Goal: Communication & Community: Answer question/provide support

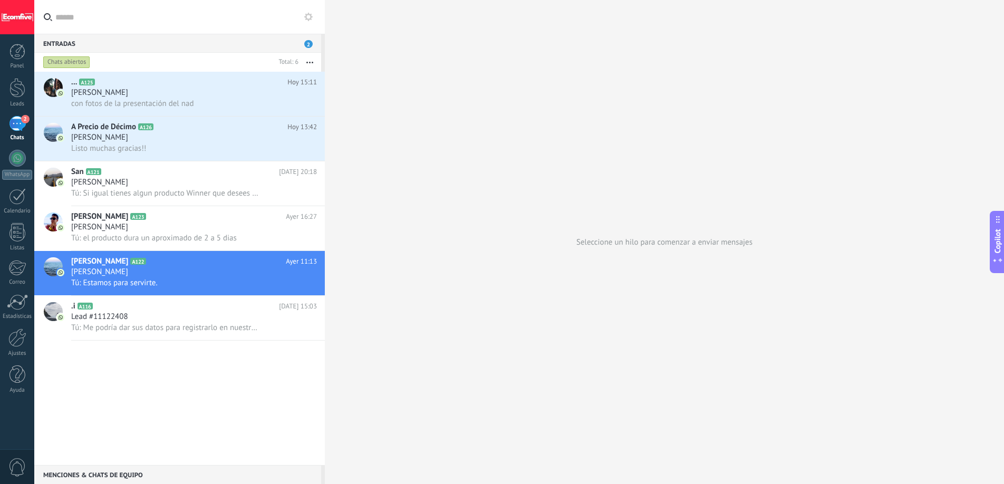
click at [200, 92] on div "[PERSON_NAME]" at bounding box center [194, 93] width 246 height 11
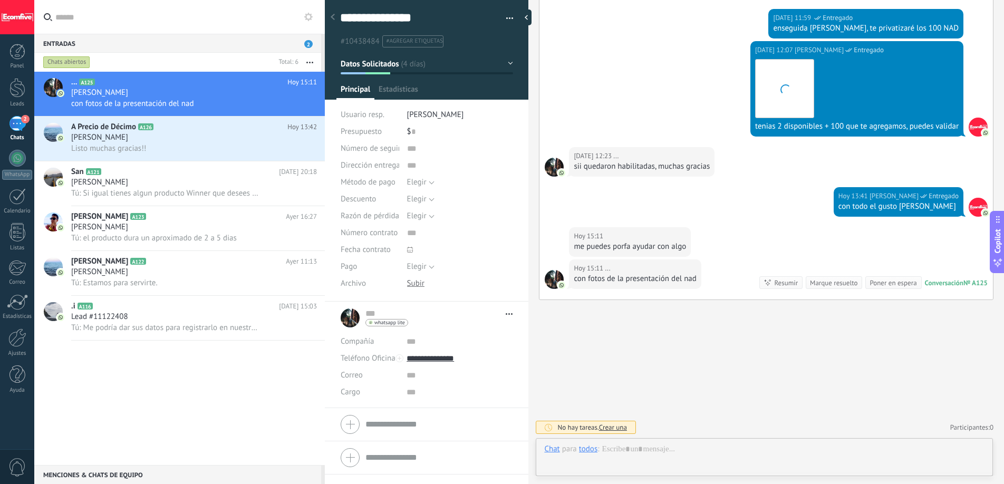
scroll to position [16, 0]
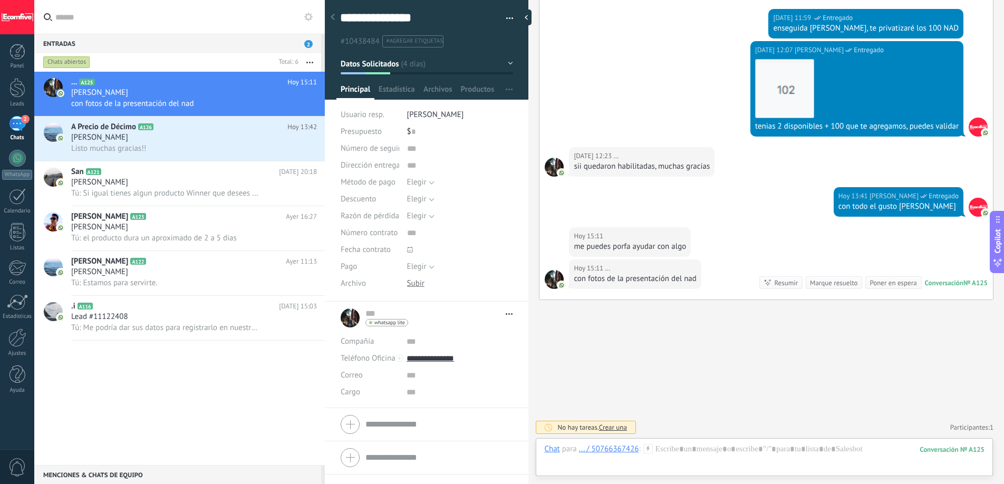
click at [647, 251] on div "me puedes porfa ayudar con algo" at bounding box center [630, 247] width 112 height 11
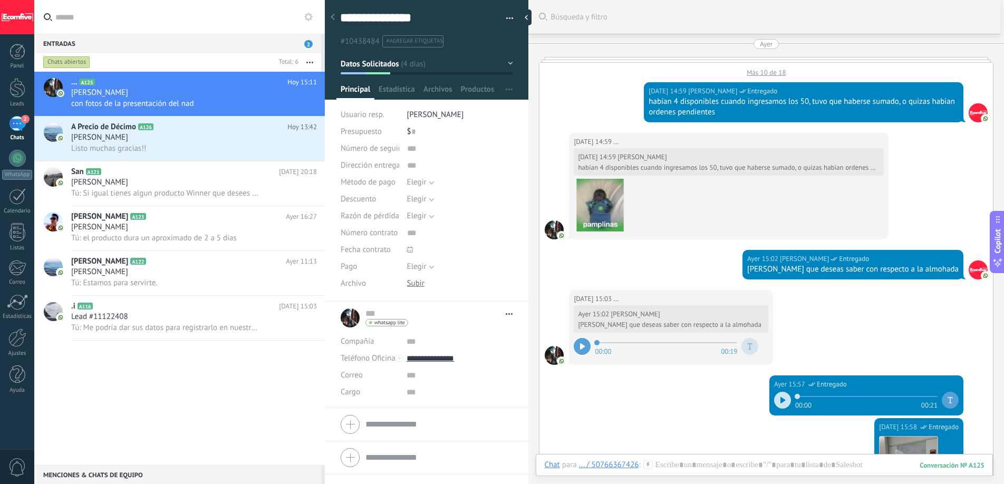
scroll to position [902, 0]
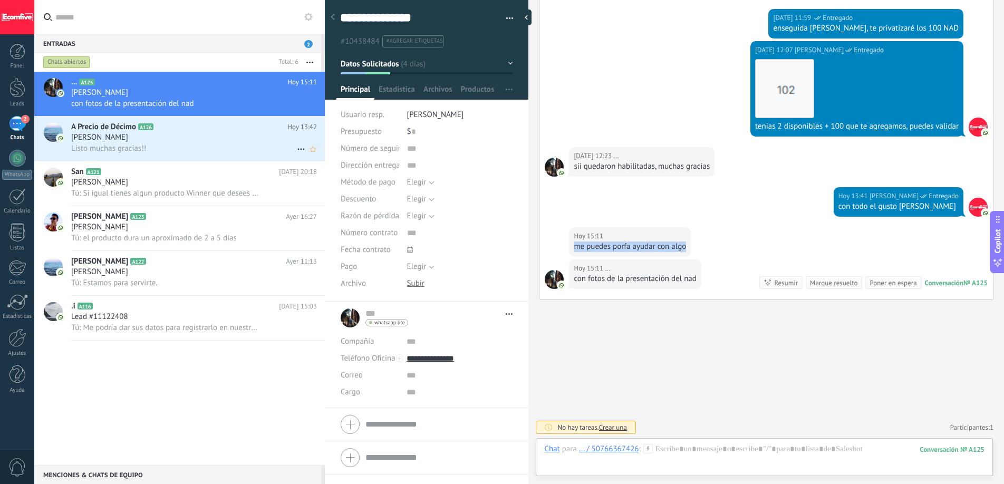
click at [252, 148] on div "Listo muchas gracias!!" at bounding box center [194, 148] width 246 height 11
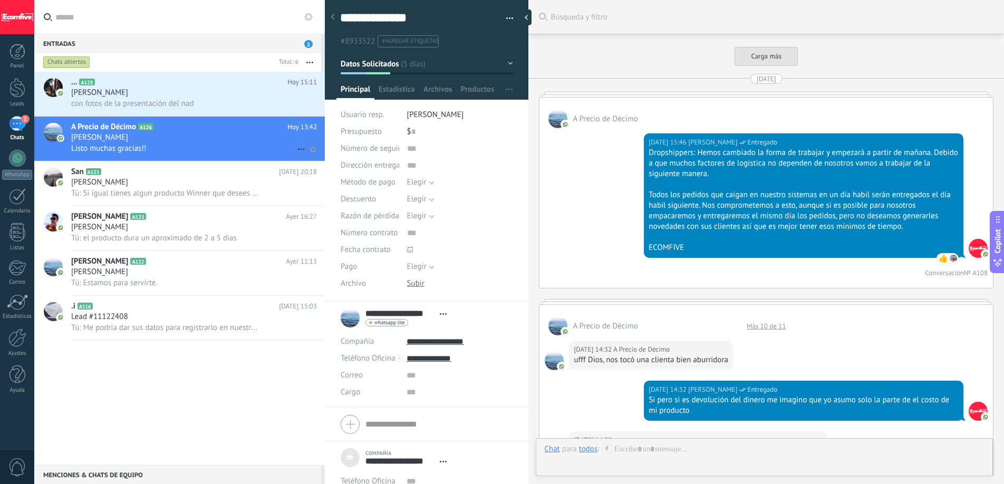
scroll to position [1988, 0]
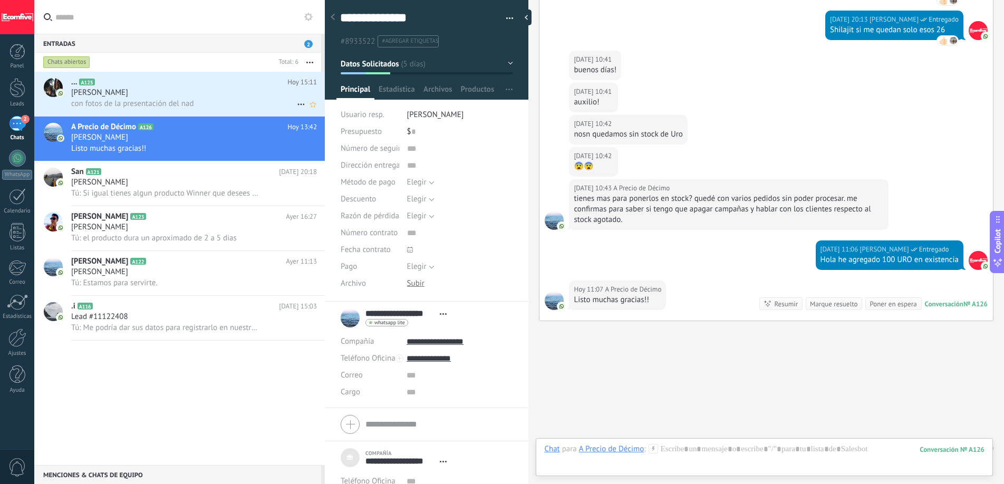
click at [224, 90] on div "[PERSON_NAME]" at bounding box center [194, 93] width 246 height 11
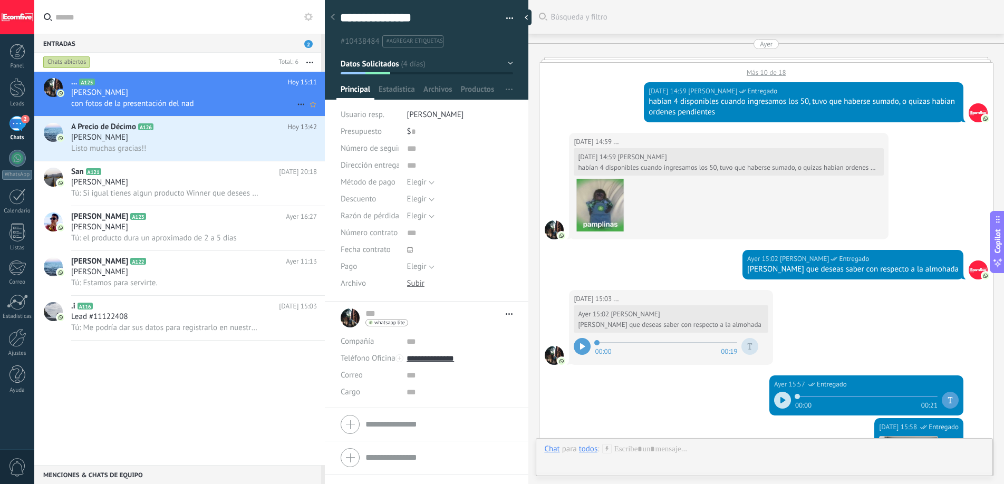
scroll to position [902, 0]
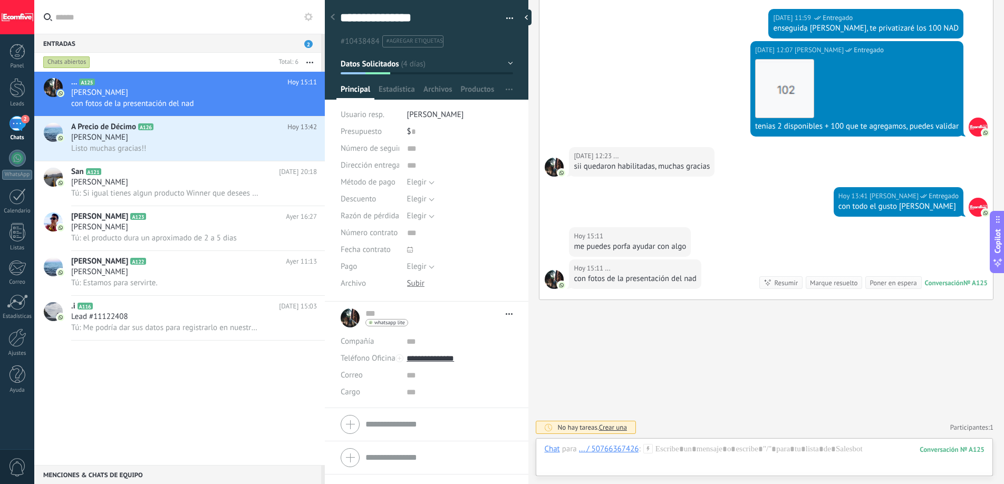
click at [22, 124] on div "2" at bounding box center [17, 123] width 17 height 15
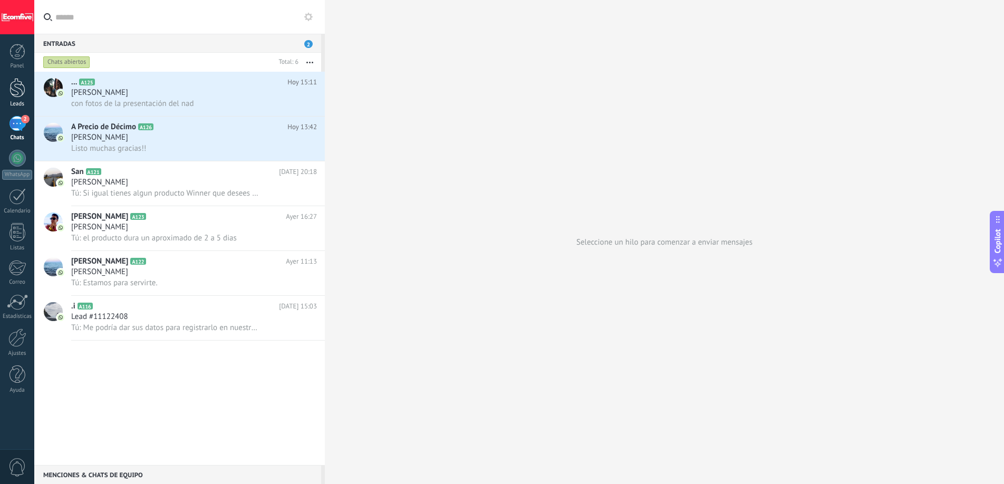
click at [21, 83] on div at bounding box center [17, 88] width 16 height 20
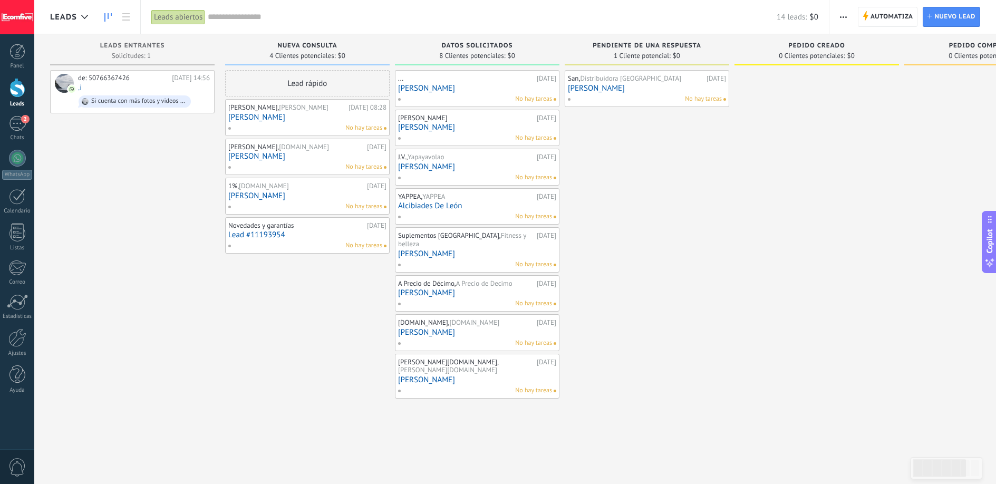
click at [624, 87] on link "[PERSON_NAME]" at bounding box center [647, 88] width 158 height 9
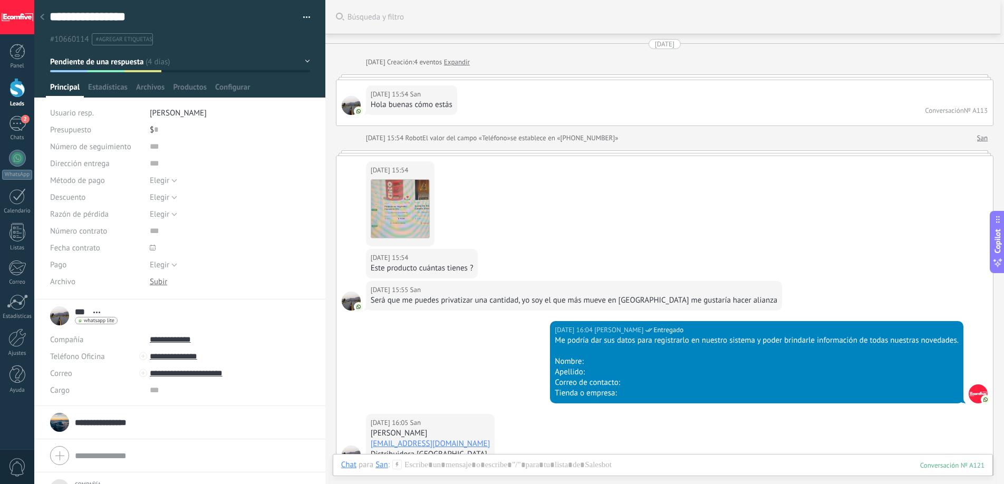
click at [12, 81] on div at bounding box center [17, 88] width 16 height 20
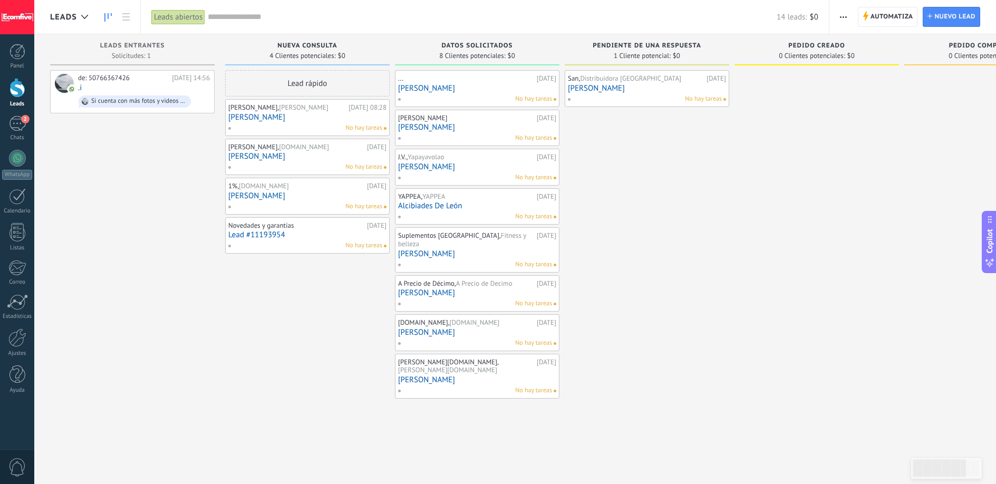
click at [451, 125] on link "[PERSON_NAME]" at bounding box center [477, 127] width 158 height 9
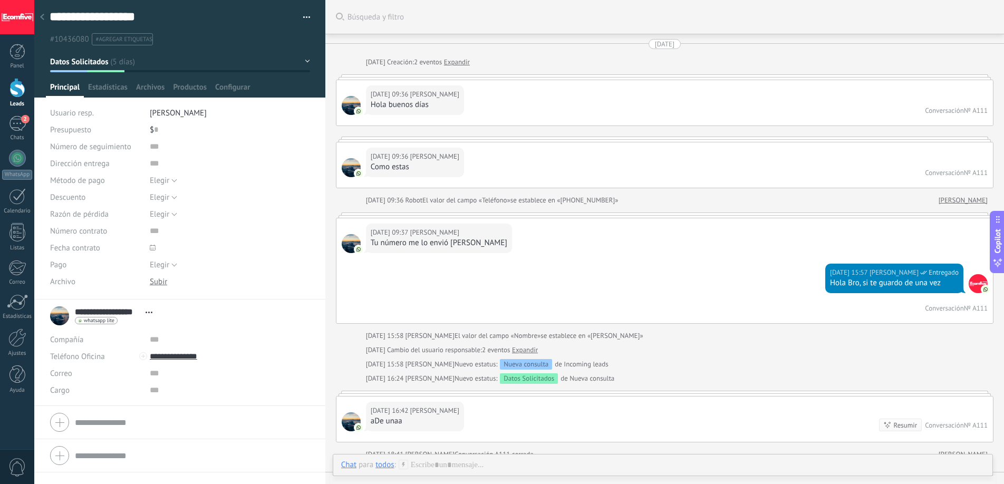
scroll to position [238, 0]
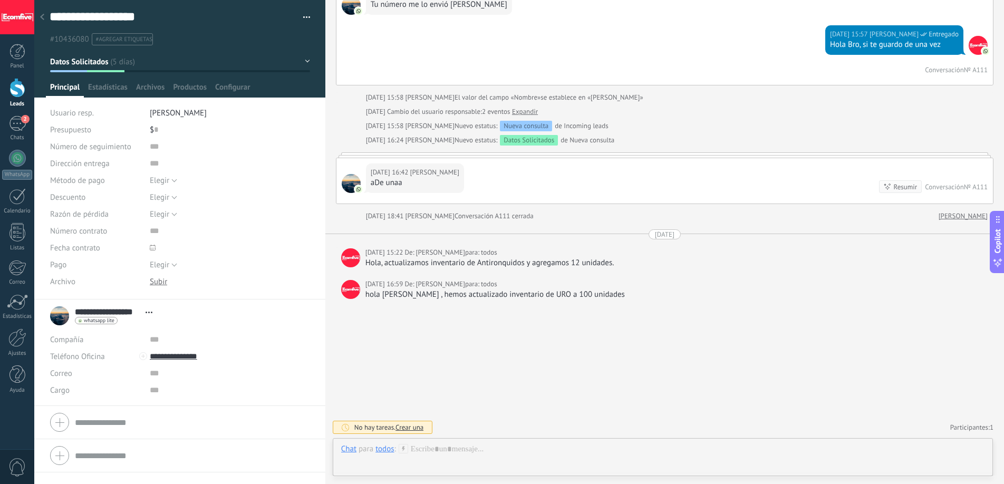
click at [23, 91] on div at bounding box center [17, 88] width 16 height 20
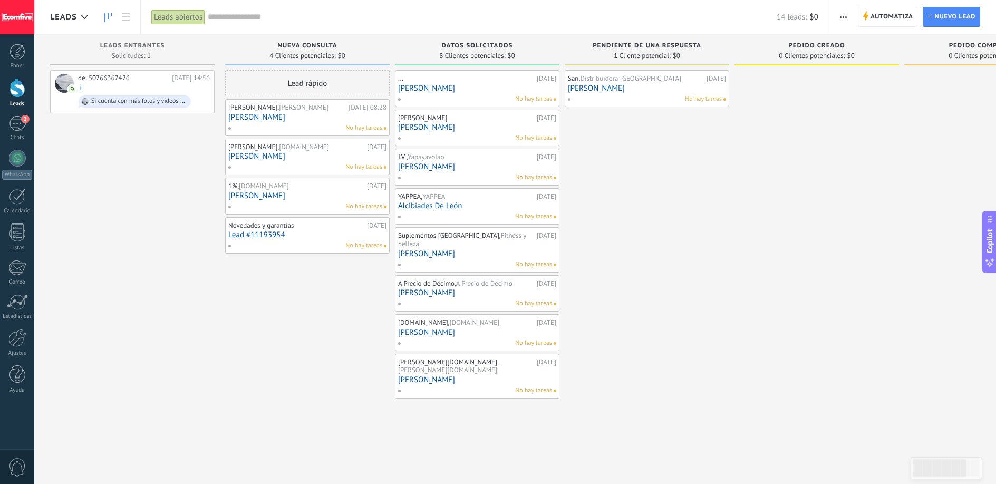
click at [446, 86] on link "[PERSON_NAME]" at bounding box center [477, 88] width 158 height 9
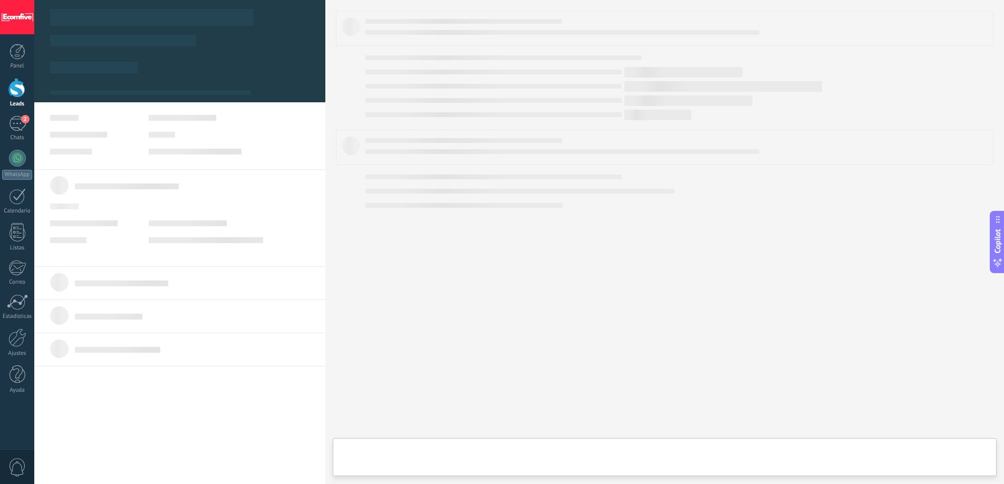
type textarea "**********"
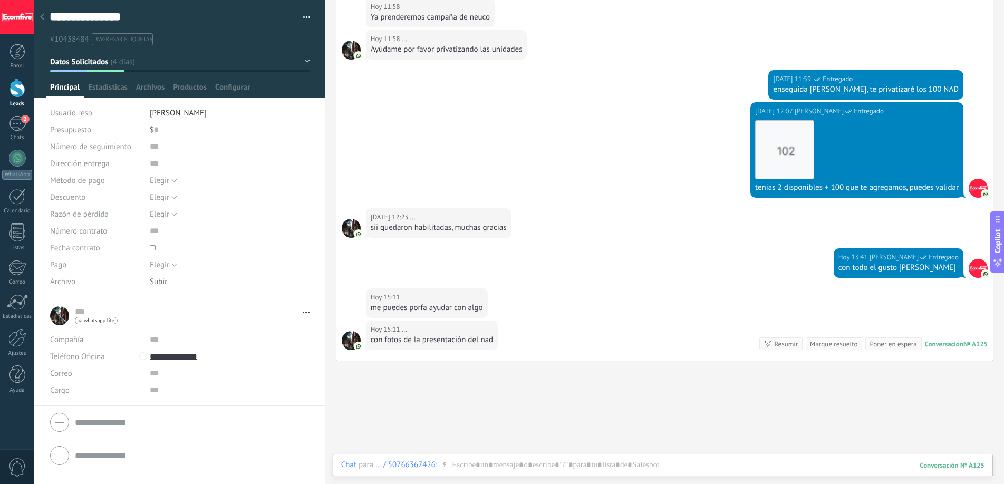
scroll to position [1446, 0]
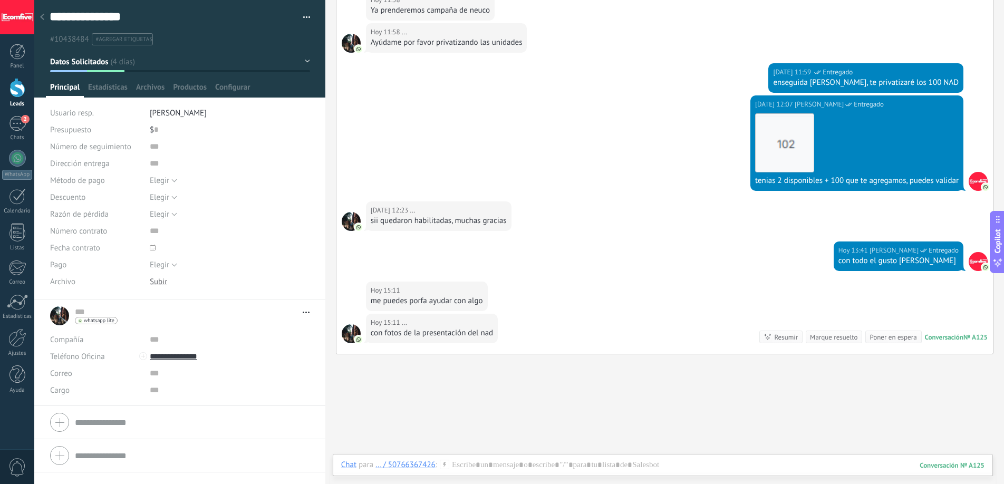
click at [412, 225] on div "sii quedaron habilitadas, muchas gracias" at bounding box center [439, 221] width 136 height 11
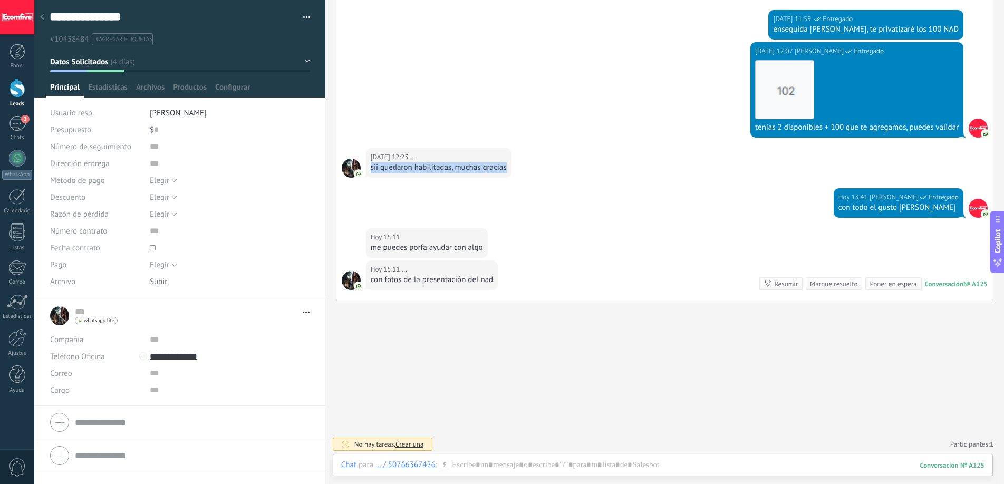
scroll to position [1500, 0]
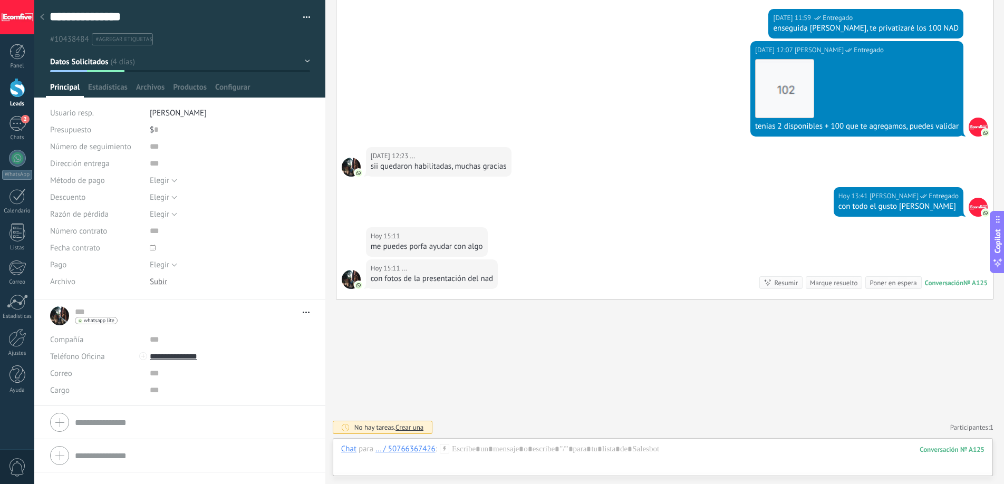
click at [405, 246] on div "me puedes porfa ayudar con algo" at bounding box center [427, 247] width 112 height 11
click at [403, 275] on div "con fotos de la presentación del nad" at bounding box center [432, 279] width 122 height 11
click at [729, 460] on div at bounding box center [662, 460] width 643 height 32
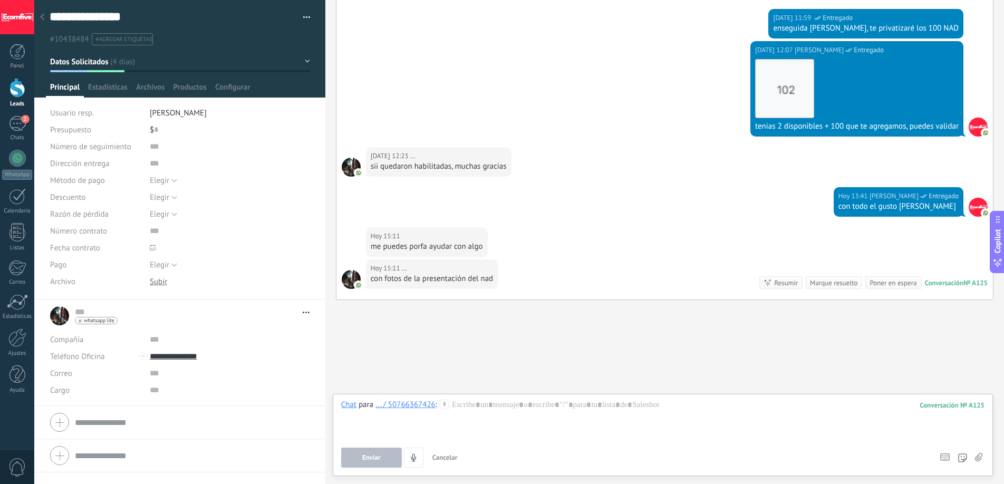
click at [982, 459] on icon at bounding box center [978, 457] width 7 height 9
click at [0, 0] on input "file" at bounding box center [0, 0] width 0 height 0
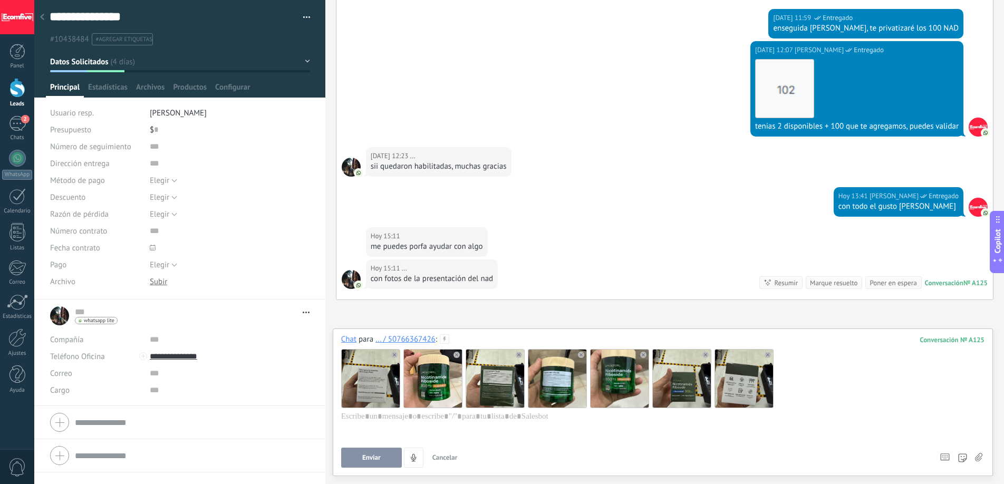
click at [372, 459] on span "Enviar" at bounding box center [371, 457] width 18 height 7
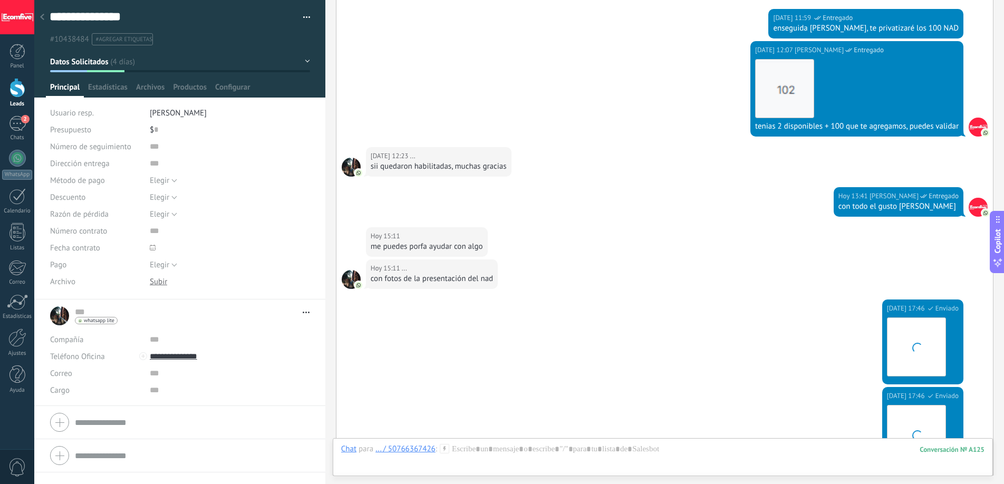
scroll to position [2140, 0]
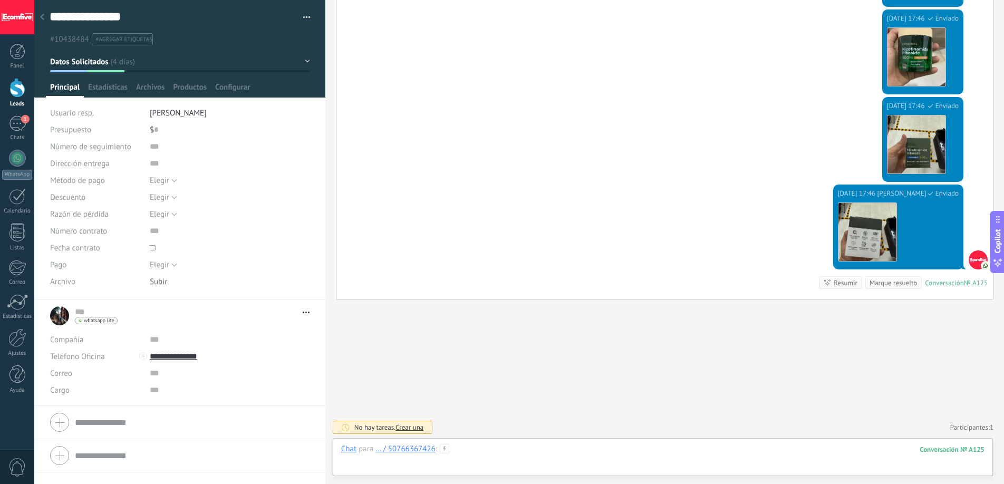
click at [496, 457] on div at bounding box center [662, 460] width 643 height 32
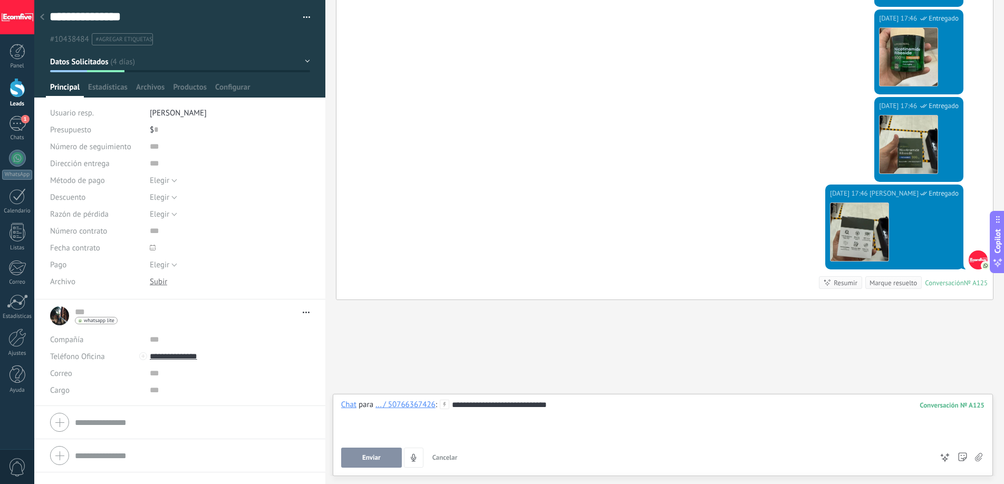
click at [386, 449] on button "Enviar" at bounding box center [371, 458] width 61 height 20
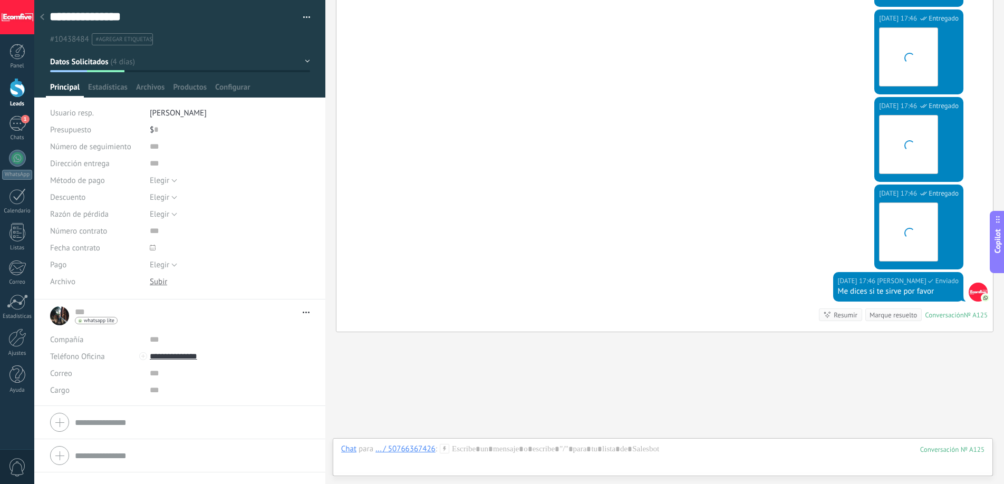
scroll to position [2173, 0]
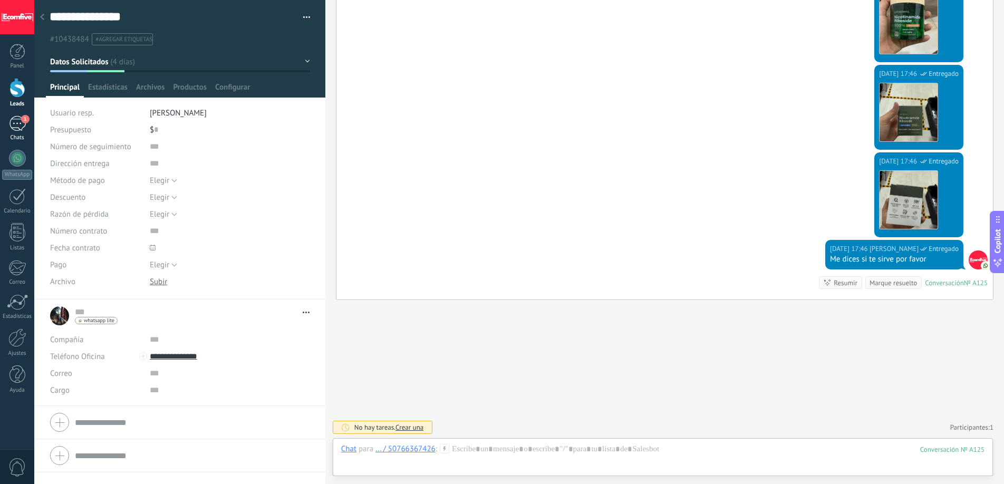
click at [14, 128] on div "1" at bounding box center [17, 123] width 17 height 15
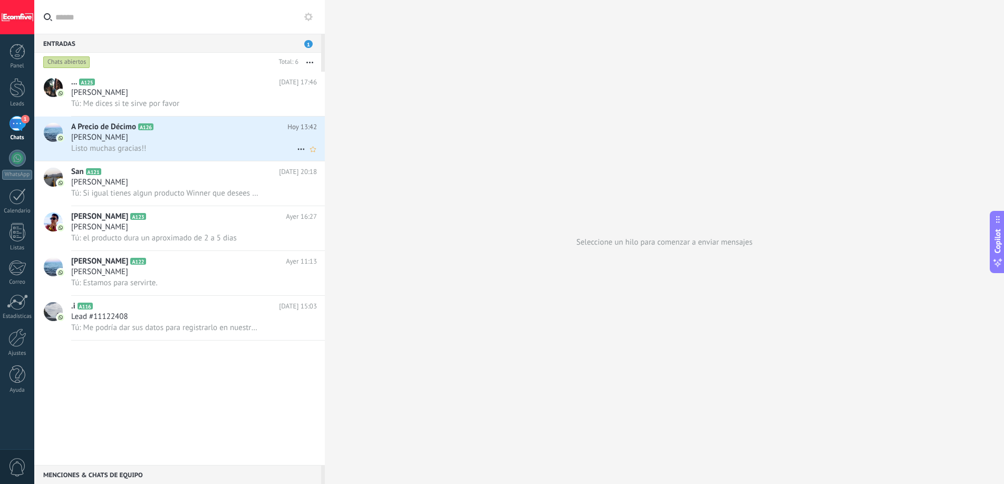
click at [139, 144] on span "Listo muchas gracias!!" at bounding box center [108, 148] width 75 height 10
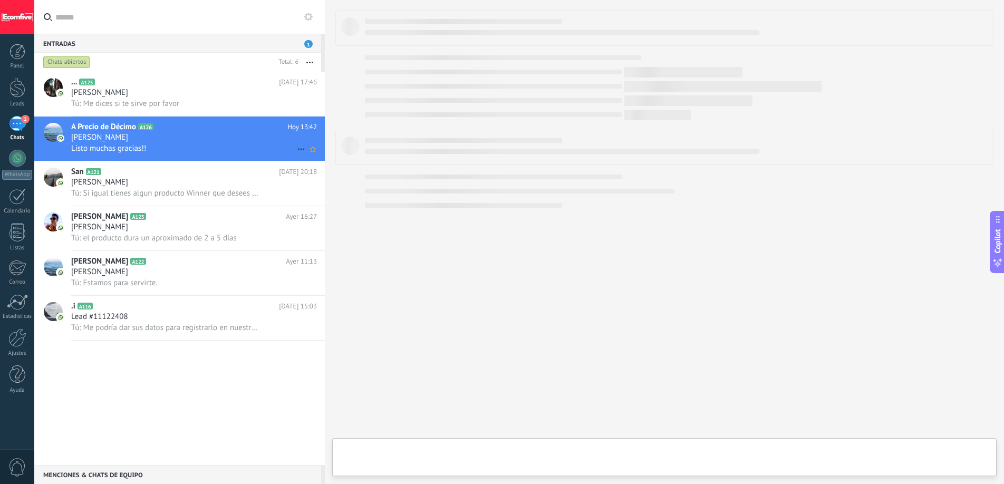
type textarea "***"
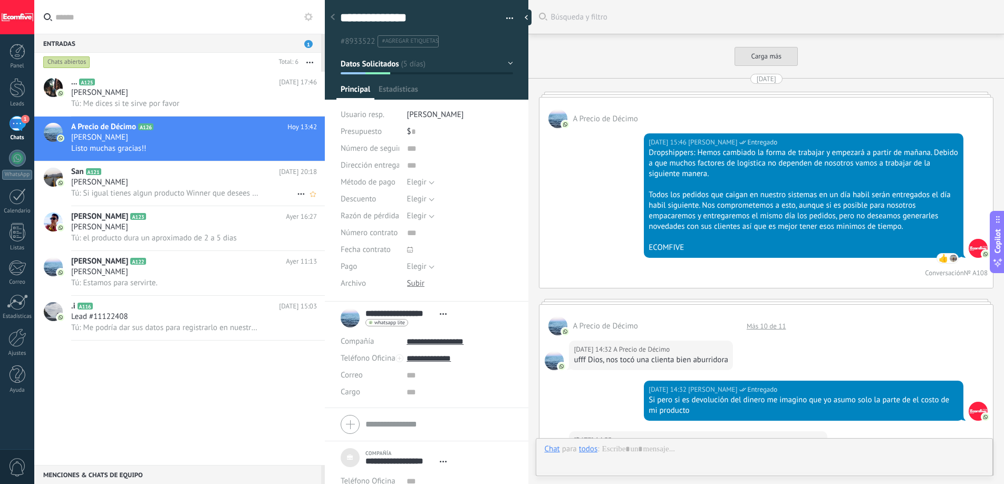
scroll to position [1988, 0]
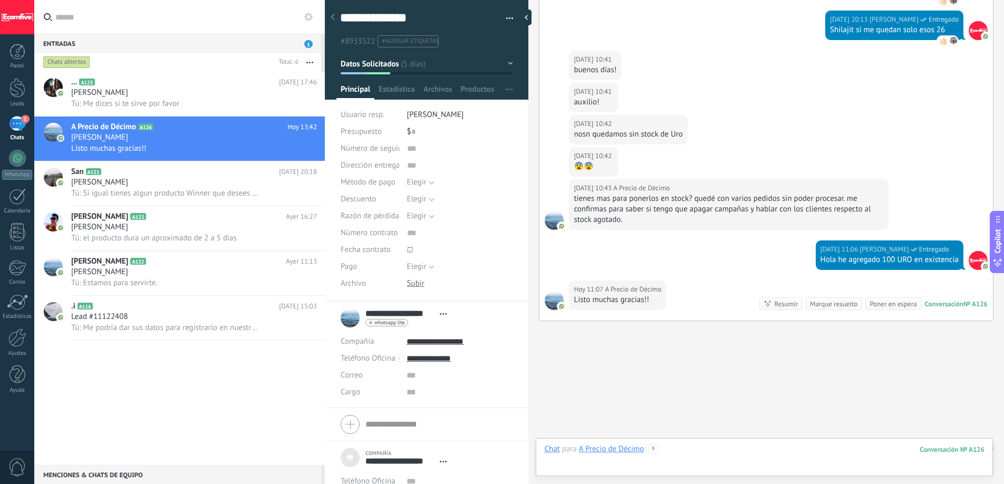
click at [687, 446] on div at bounding box center [764, 460] width 440 height 32
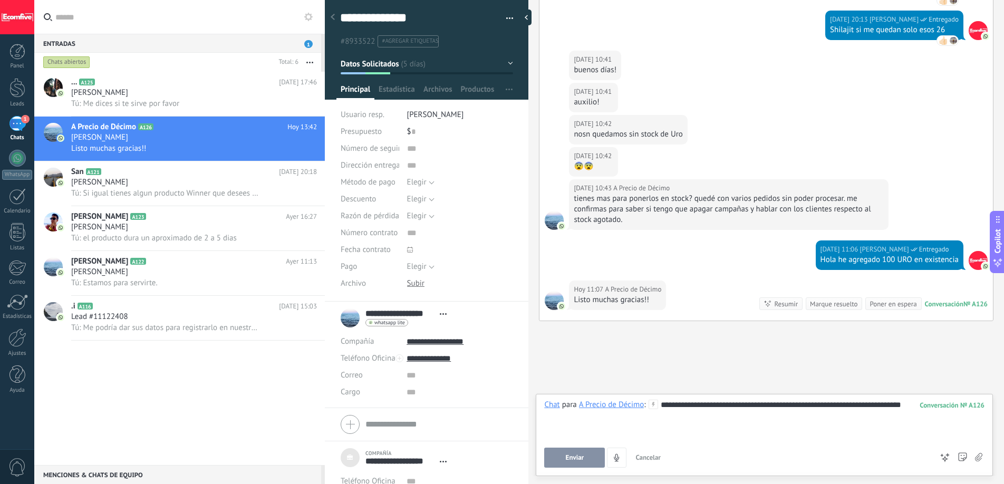
click at [568, 457] on span "Enviar" at bounding box center [575, 457] width 18 height 7
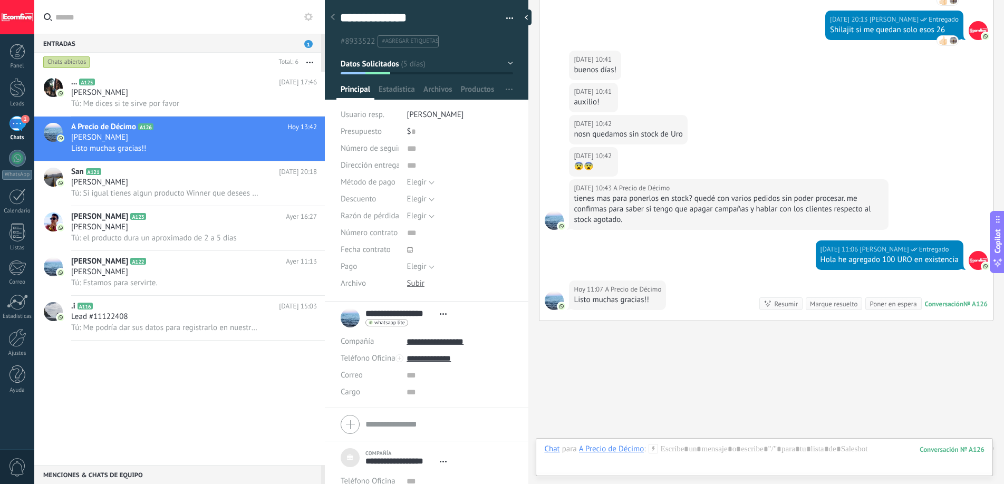
scroll to position [2048, 0]
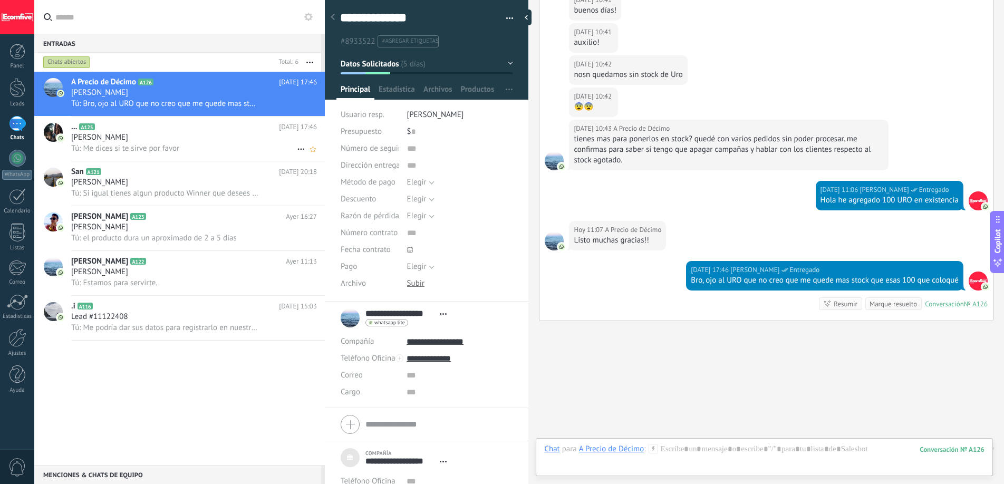
click at [166, 120] on div "... A125 [DATE] 17:46 [PERSON_NAME] Tú: Me dices si te sirve por favor" at bounding box center [198, 139] width 254 height 44
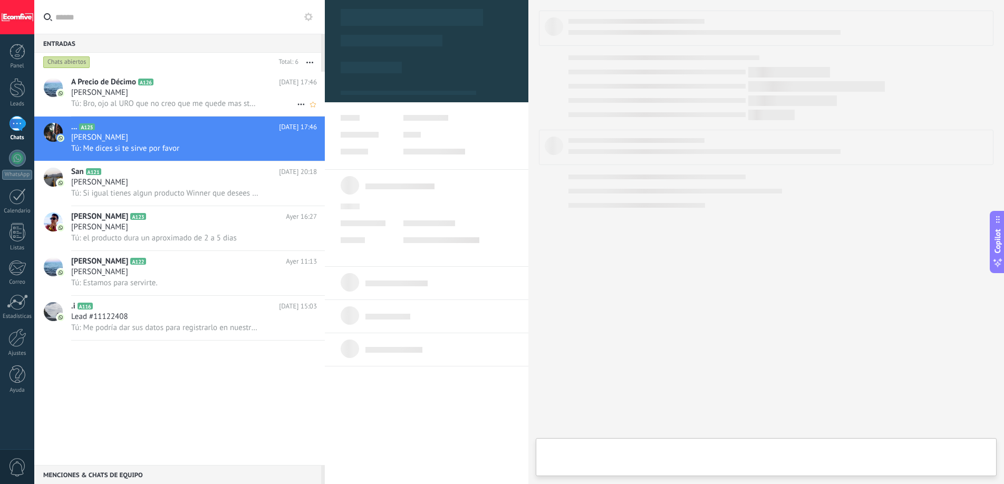
type textarea "**********"
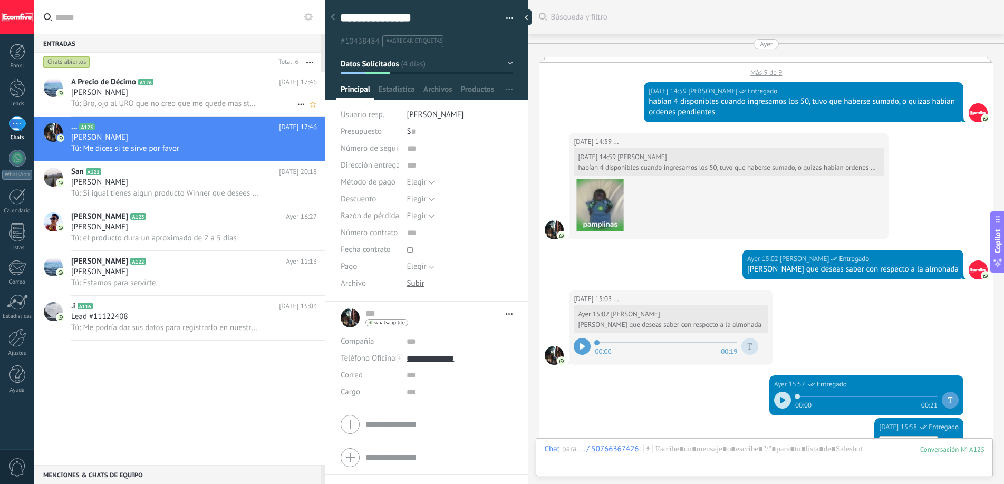
scroll to position [1212, 0]
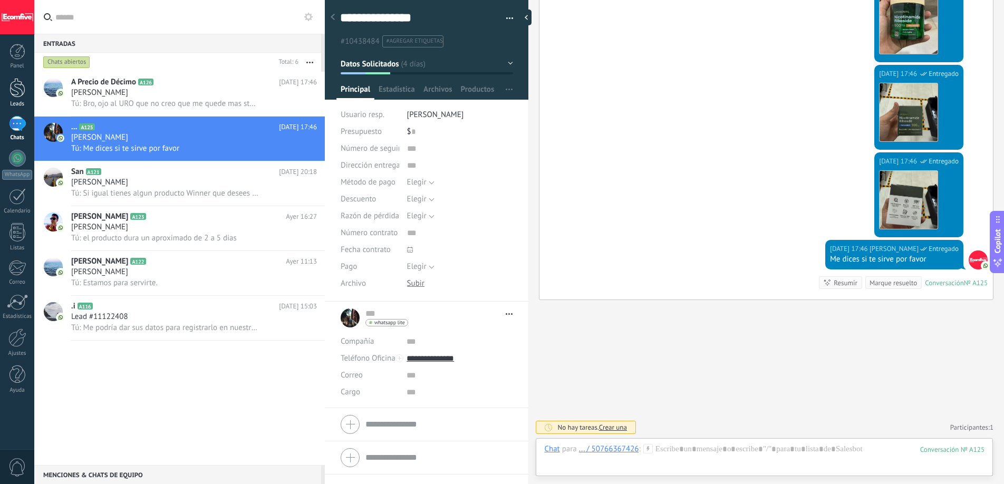
click at [20, 83] on div at bounding box center [17, 88] width 16 height 20
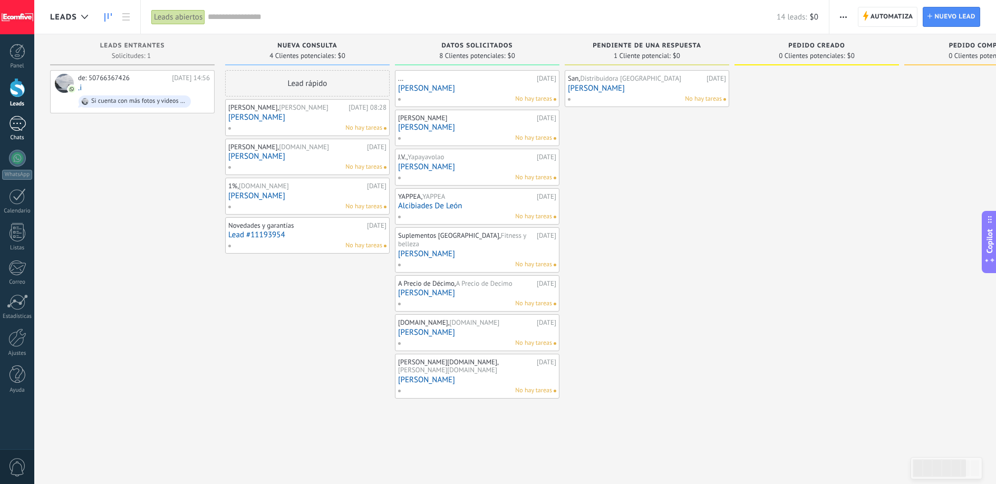
click at [25, 135] on div "Chats" at bounding box center [17, 137] width 31 height 7
